Goal: Task Accomplishment & Management: Complete application form

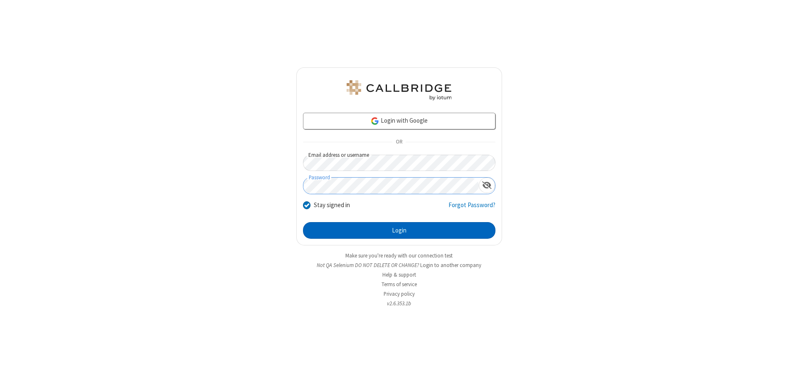
click at [399, 230] on button "Login" at bounding box center [399, 230] width 193 height 17
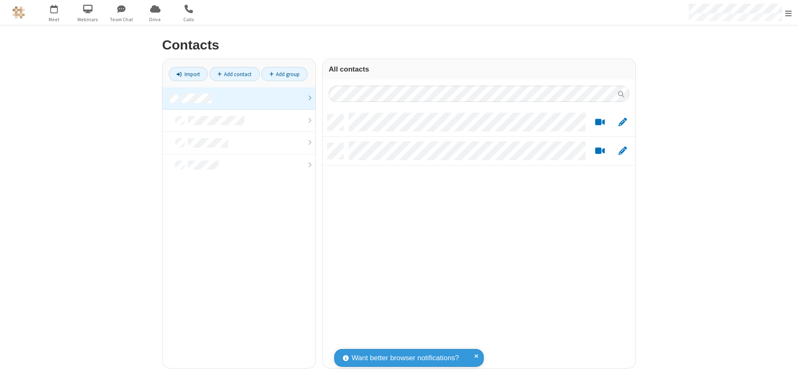
scroll to position [254, 307]
click at [235, 74] on link "Add contact" at bounding box center [235, 74] width 50 height 14
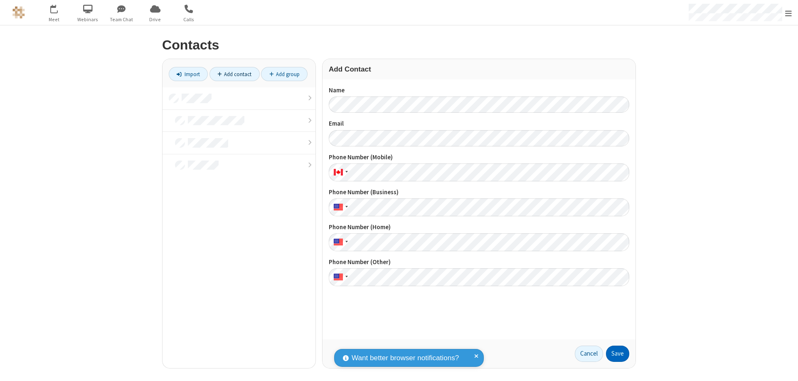
click at [618, 353] on button "Save" at bounding box center [617, 354] width 23 height 17
